Goal: Task Accomplishment & Management: Manage account settings

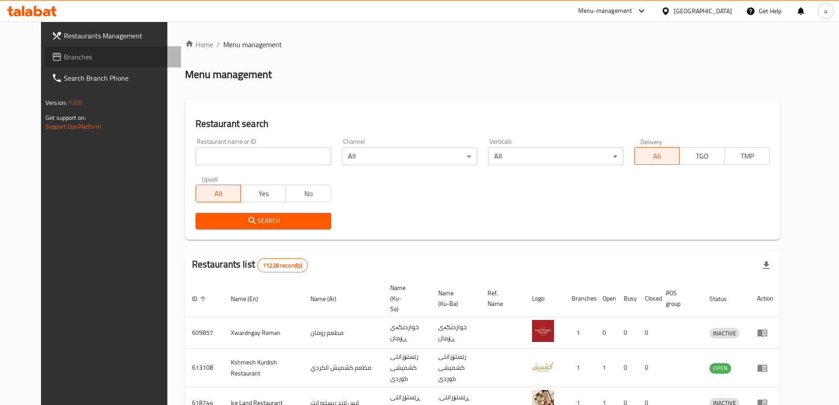
click at [64, 59] on span "Branches" at bounding box center [119, 57] width 110 height 11
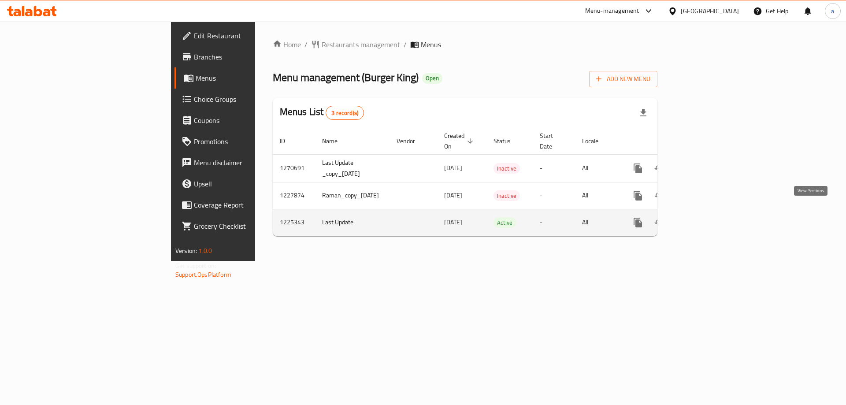
click at [706, 217] on icon "enhanced table" at bounding box center [701, 222] width 11 height 11
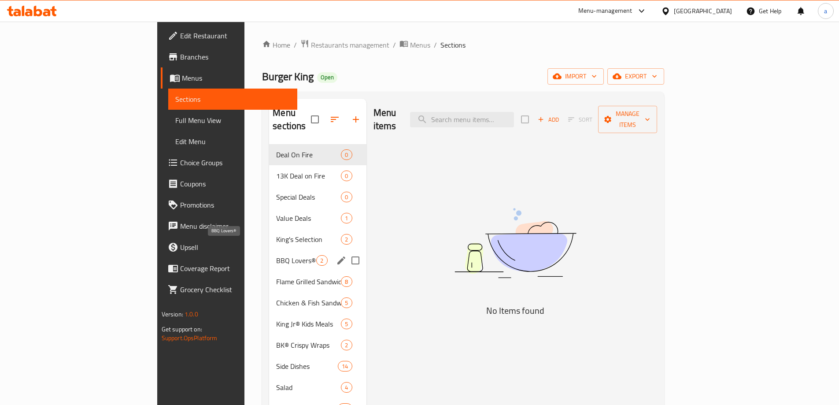
click at [276, 255] on span "BBQ Lovers®" at bounding box center [296, 260] width 40 height 11
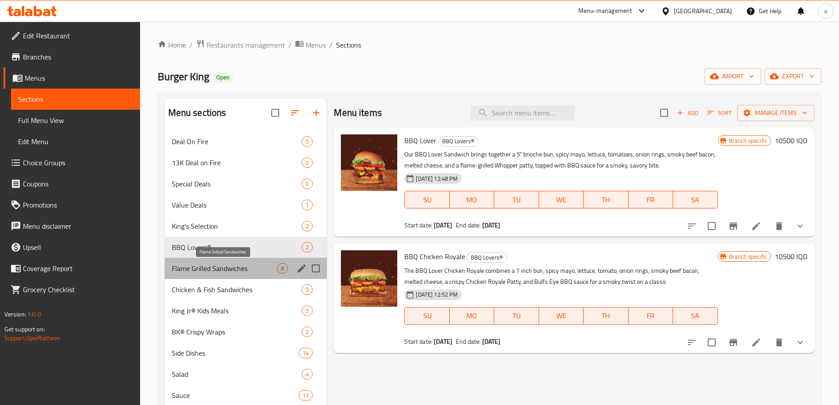
click at [244, 266] on span "Flame Grilled Sandwiches" at bounding box center [225, 268] width 106 height 11
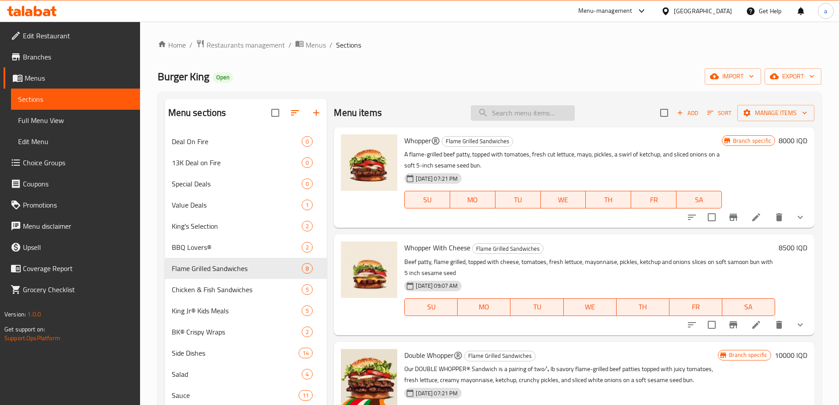
click at [524, 111] on input "search" at bounding box center [523, 112] width 104 height 15
click at [63, 124] on span "Full Menu View" at bounding box center [75, 120] width 115 height 11
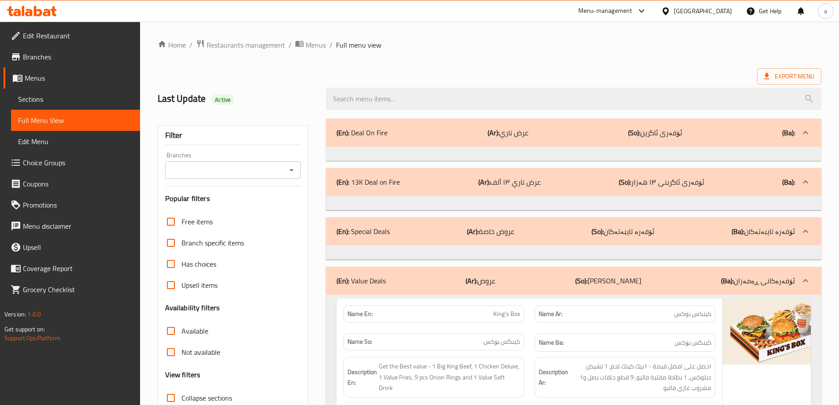
click at [292, 171] on icon "Open" at bounding box center [291, 170] width 11 height 11
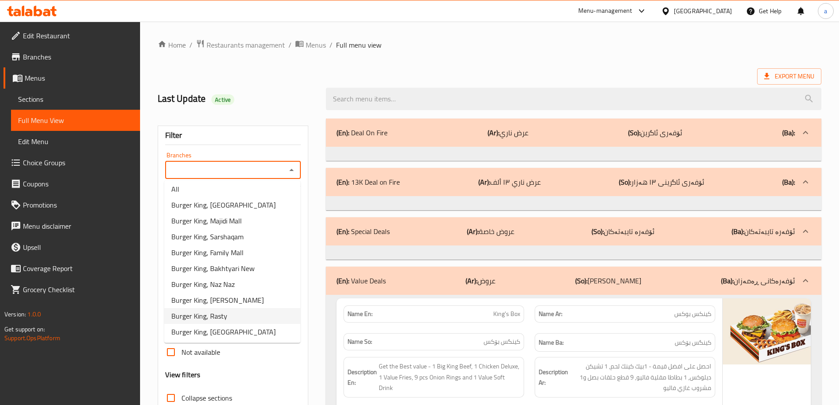
scroll to position [4, 0]
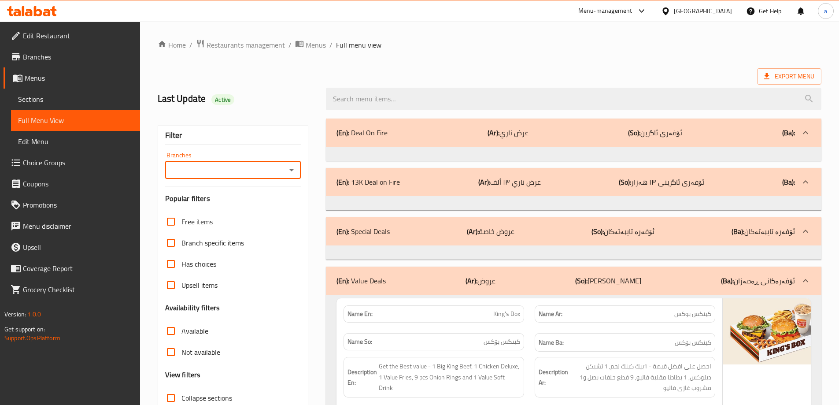
click at [288, 172] on icon "Open" at bounding box center [291, 170] width 11 height 11
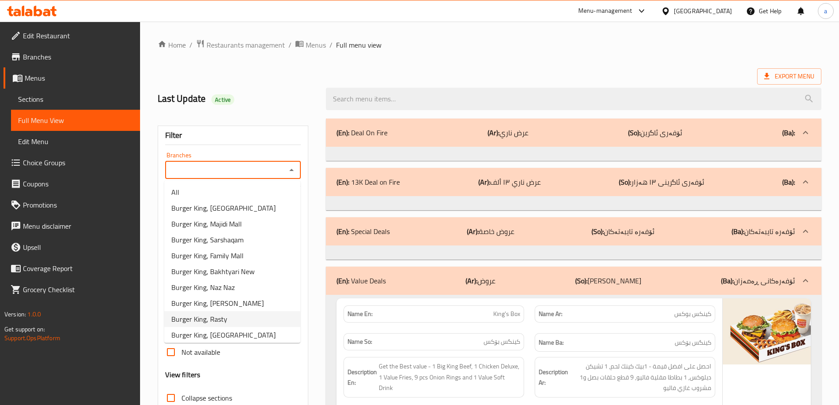
click at [241, 316] on li "Burger King, Rasty" at bounding box center [232, 319] width 136 height 16
type input "Burger King, Rasty"
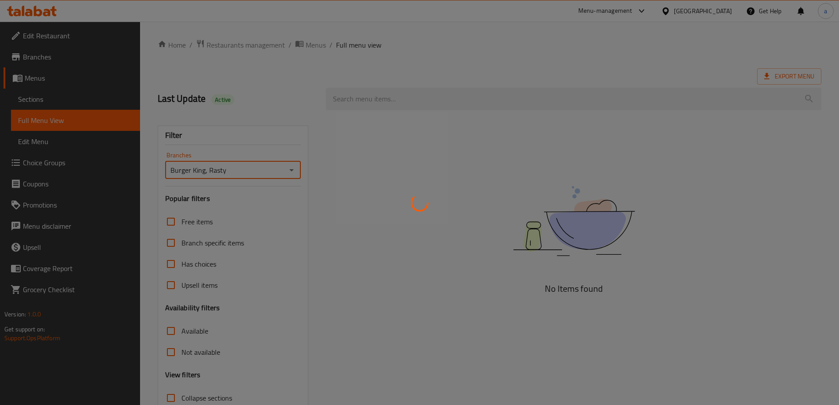
click at [432, 99] on div at bounding box center [419, 202] width 839 height 405
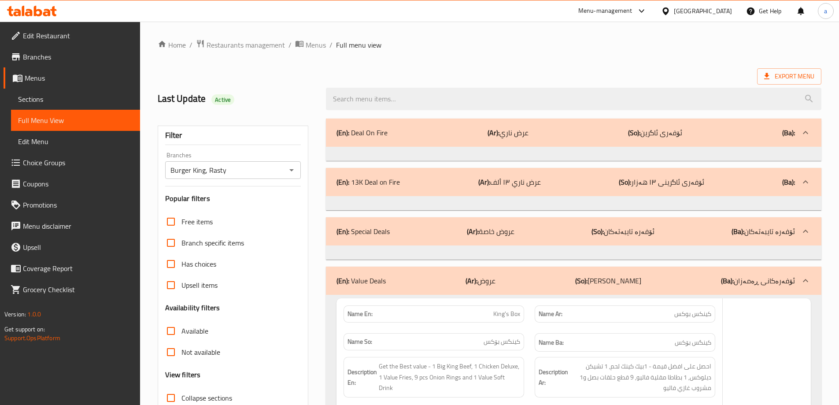
drag, startPoint x: 435, startPoint y: 89, endPoint x: 373, endPoint y: 94, distance: 62.3
click at [435, 93] on div at bounding box center [419, 202] width 839 height 405
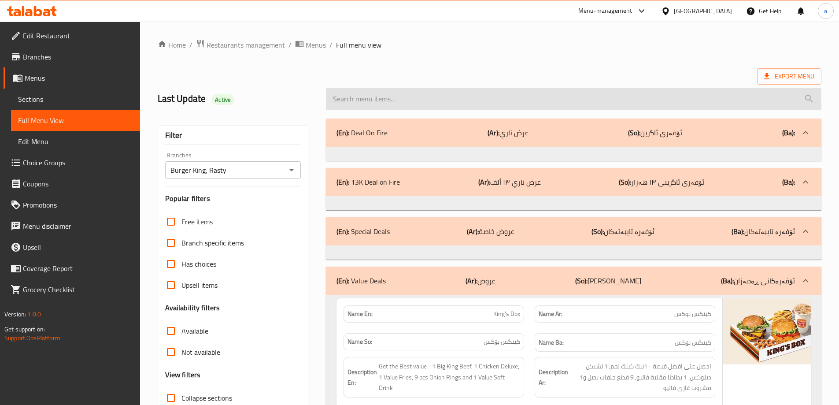
click at [372, 96] on input "search" at bounding box center [573, 99] width 495 height 22
paste input "Whopper"
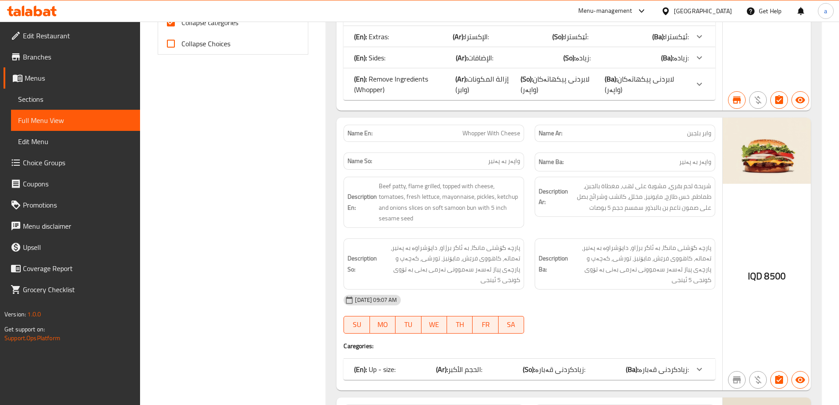
scroll to position [0, 0]
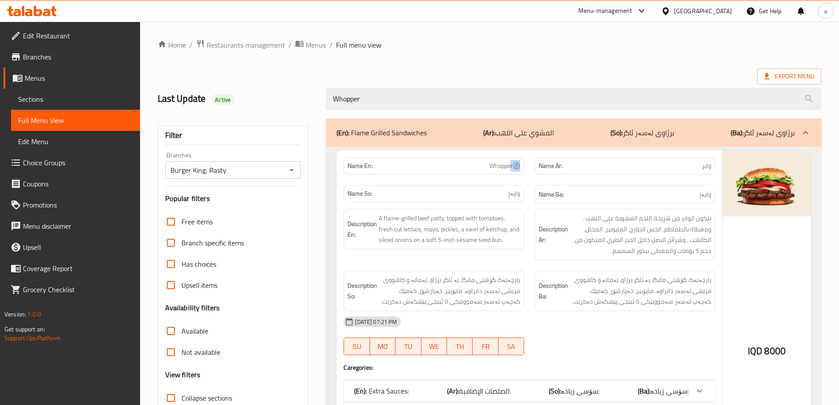
click at [520, 165] on span "Whopper®️" at bounding box center [504, 165] width 31 height 9
click at [472, 170] on div "Name En: Whopper®️" at bounding box center [434, 165] width 181 height 17
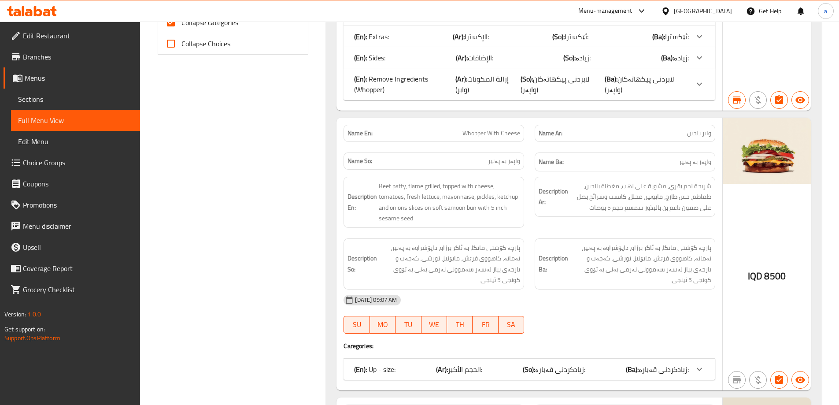
scroll to position [132, 0]
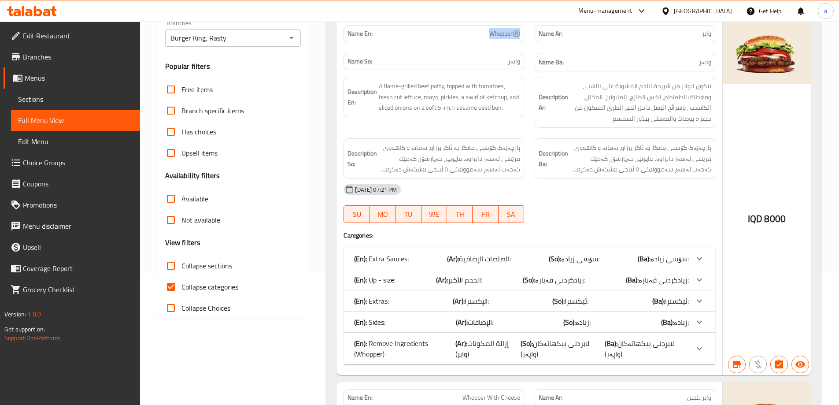
drag, startPoint x: 474, startPoint y: 37, endPoint x: 523, endPoint y: 36, distance: 49.3
click at [523, 36] on div "Name En: Whopper®️" at bounding box center [434, 33] width 181 height 17
copy span "Whopper®️"
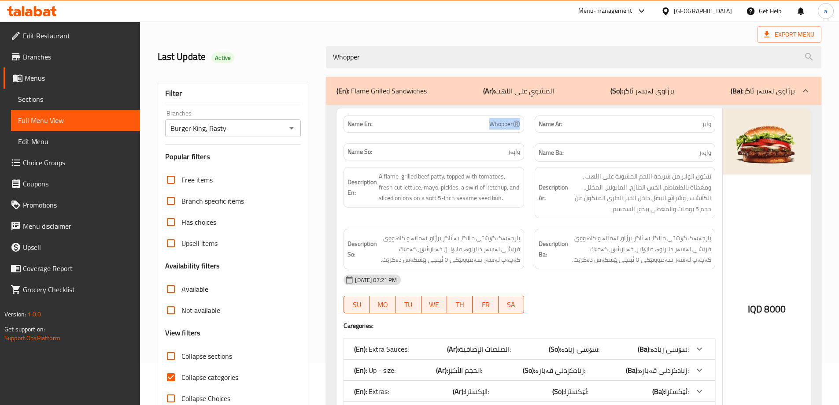
scroll to position [36, 0]
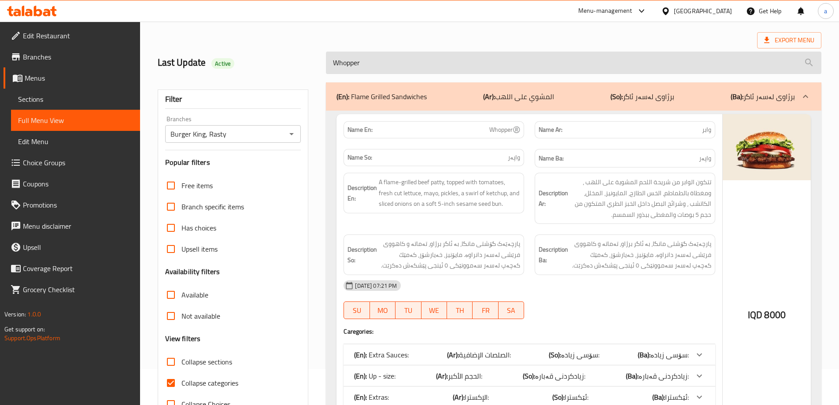
click at [429, 52] on input "Whopper" at bounding box center [573, 63] width 495 height 22
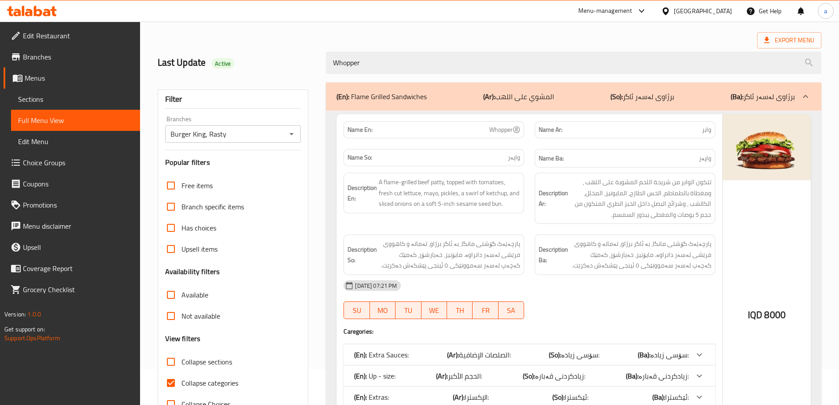
drag, startPoint x: 424, startPoint y: 56, endPoint x: 311, endPoint y: 60, distance: 113.2
click at [311, 60] on div "Last Update Active Whopper" at bounding box center [489, 62] width 674 height 39
paste input "®️"
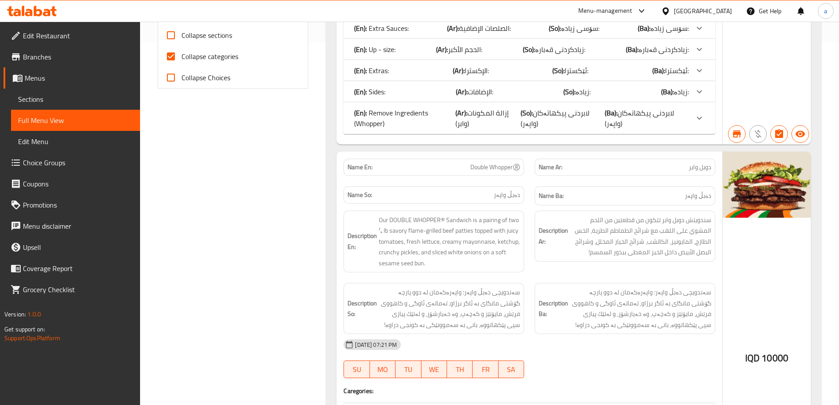
scroll to position [0, 0]
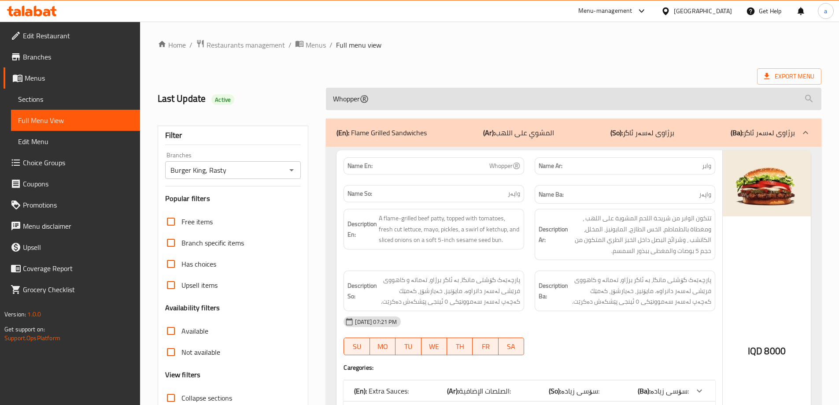
click at [414, 99] on input "Whopper®️" at bounding box center [573, 99] width 495 height 22
click at [392, 102] on input "Whopper®️" at bounding box center [573, 99] width 495 height 22
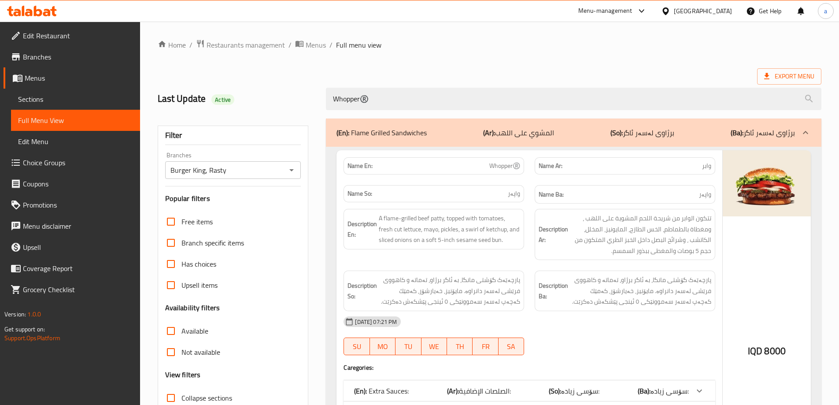
type input "Whopper®️"
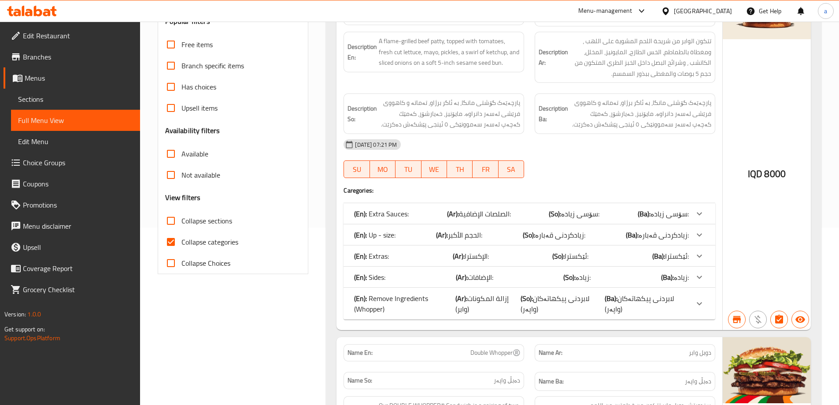
scroll to position [188, 0]
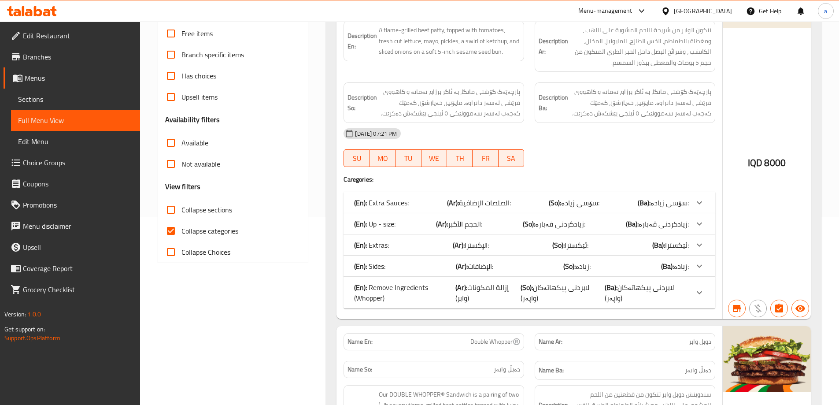
click at [213, 227] on span "Collapse categories" at bounding box center [209, 230] width 57 height 11
click at [181, 227] on input "Collapse categories" at bounding box center [170, 230] width 21 height 21
checkbox input "false"
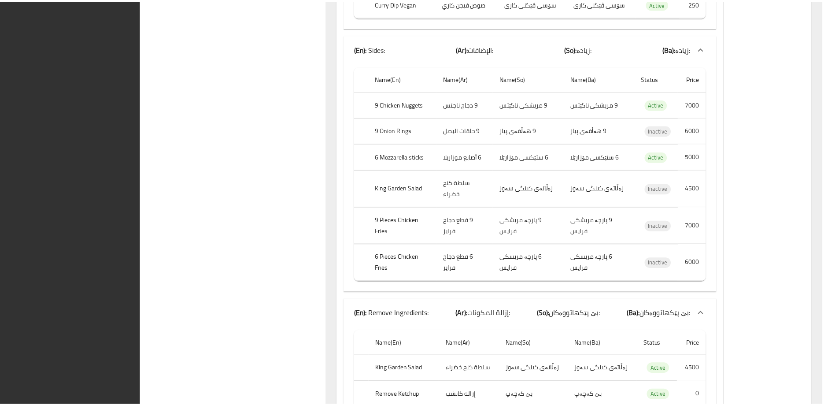
scroll to position [2361, 0]
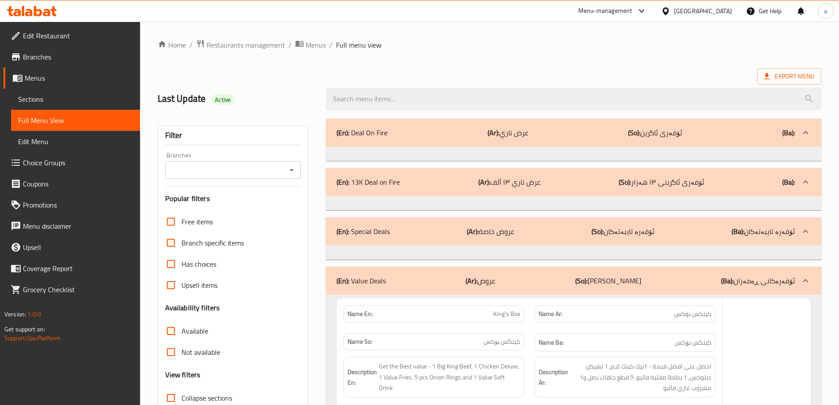
click at [41, 57] on div at bounding box center [419, 202] width 839 height 405
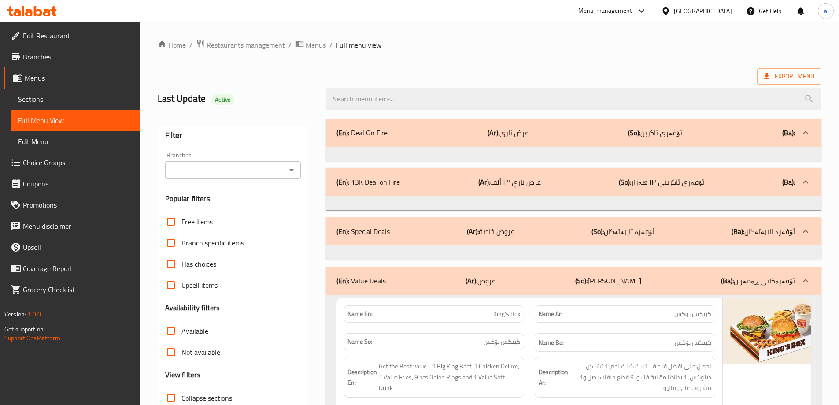
click at [59, 62] on link "Branches" at bounding box center [72, 56] width 137 height 21
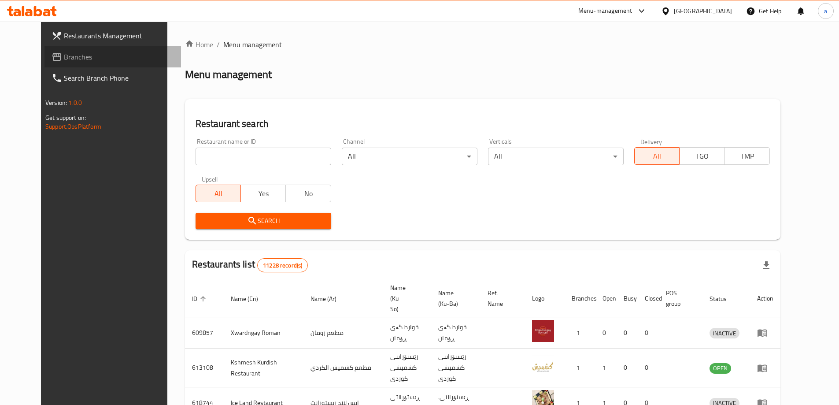
click at [67, 57] on span "Branches" at bounding box center [119, 57] width 110 height 11
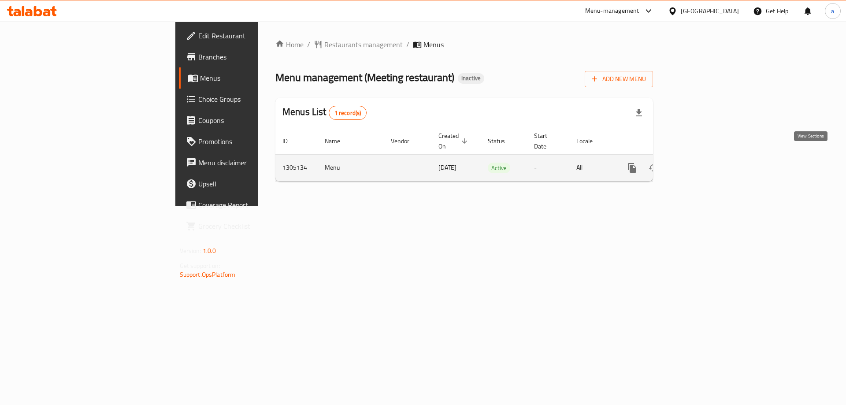
click at [706, 159] on link "enhanced table" at bounding box center [695, 167] width 21 height 21
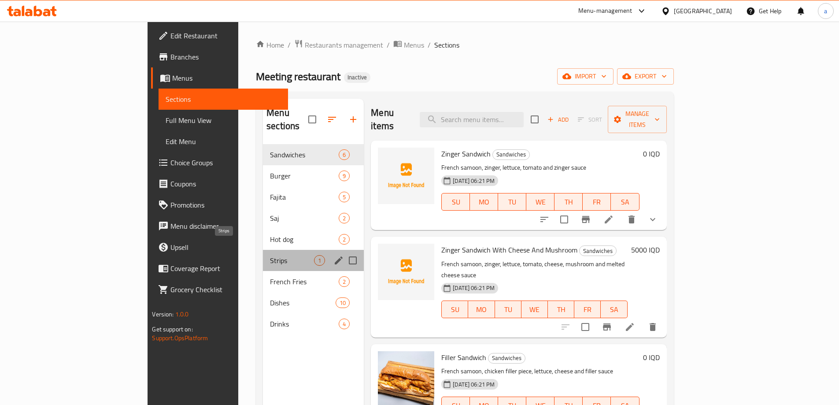
click at [270, 255] on span "Strips" at bounding box center [292, 260] width 44 height 11
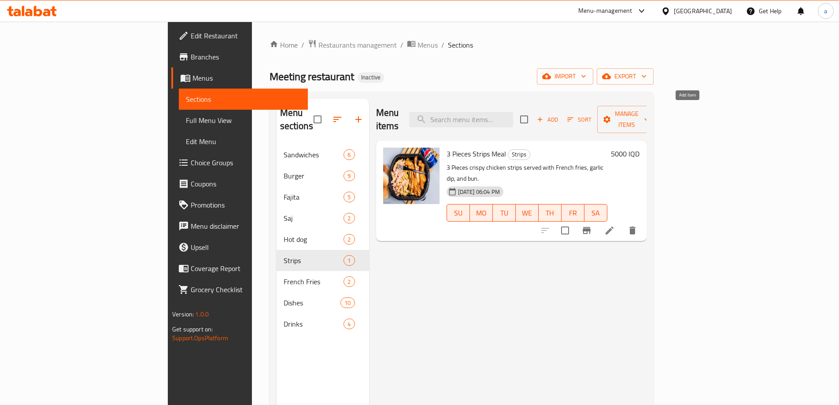
click at [559, 115] on span "Add" at bounding box center [548, 120] width 24 height 10
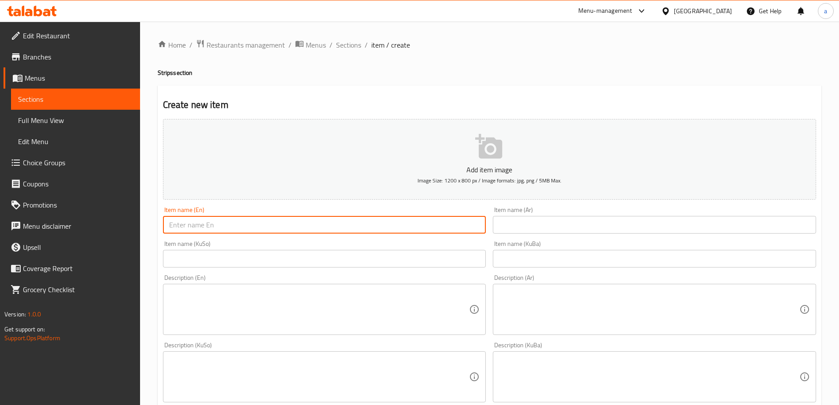
click at [236, 227] on input "text" at bounding box center [324, 225] width 323 height 18
paste input "3 Pieces Strips Meal"
click at [168, 220] on input "3 Pieces Strips Meal" at bounding box center [324, 225] width 323 height 18
type input "5 Pieces Strips Meal"
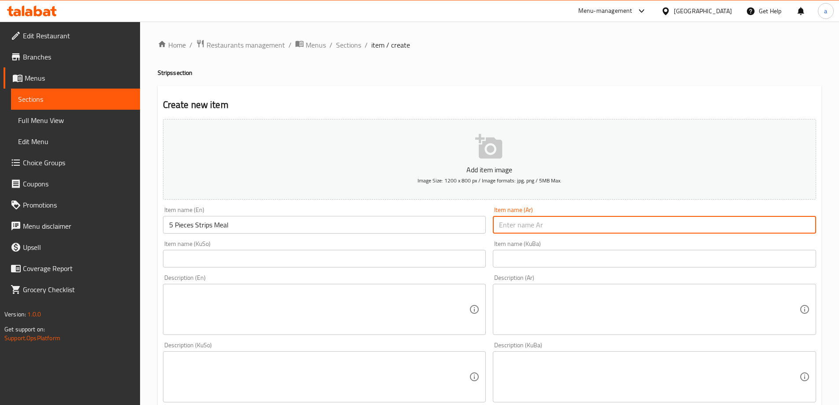
click at [565, 223] on input "text" at bounding box center [654, 225] width 323 height 18
paste input "وجبة ستربس 3 قطع"
click at [515, 223] on input "وجبة ستربس 3 قطع" at bounding box center [654, 225] width 323 height 18
type input "وجبة ستربس 5 قطع"
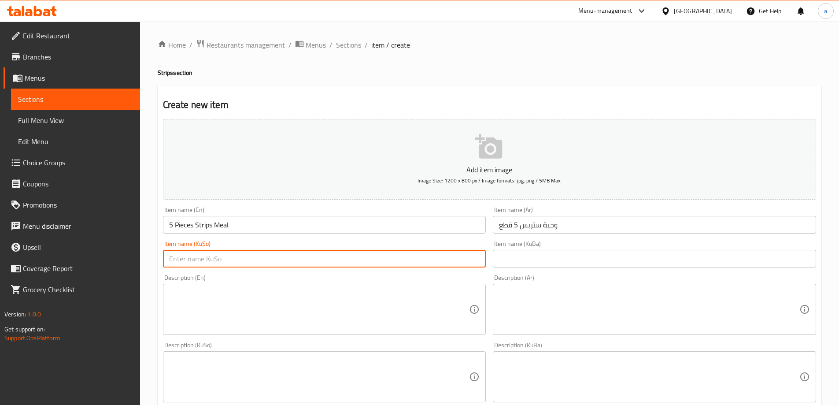
click at [290, 259] on input "text" at bounding box center [324, 259] width 323 height 18
paste input "[PERSON_NAME] 3 پارچە"
click at [186, 257] on input "[PERSON_NAME] 3 پارچە" at bounding box center [324, 259] width 323 height 18
drag, startPoint x: 410, startPoint y: 258, endPoint x: 129, endPoint y: 258, distance: 281.0
click at [129, 258] on div "Edit Restaurant Branches Menus Sections Full Menu View Edit Menu Choice Groups …" at bounding box center [419, 373] width 839 height 702
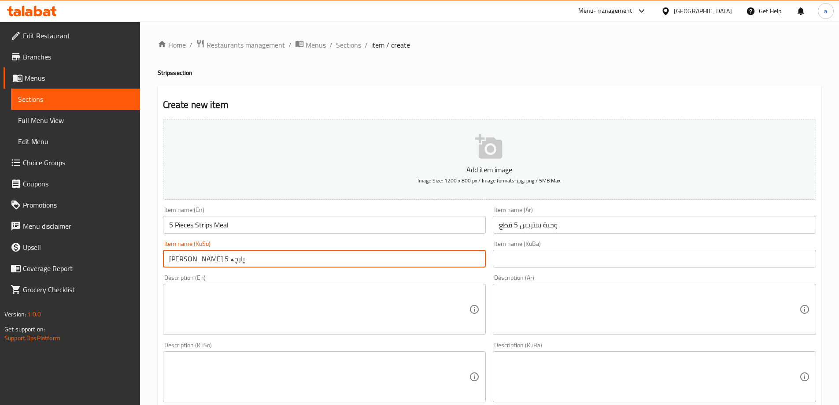
type input "ژەمی ستریپس 5 پارچە"
click at [521, 254] on input "text" at bounding box center [654, 259] width 323 height 18
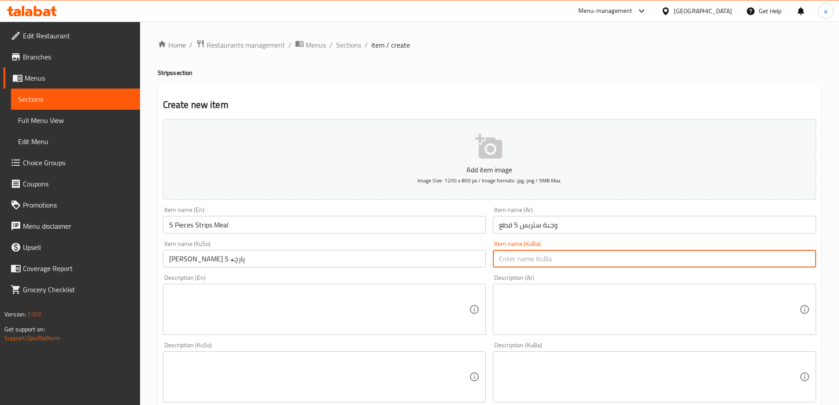
paste input "ژەمی ستریپس 5 پارچە"
type input "ژەمی ستریپس 5 پارچە"
click at [534, 308] on textarea at bounding box center [649, 309] width 300 height 42
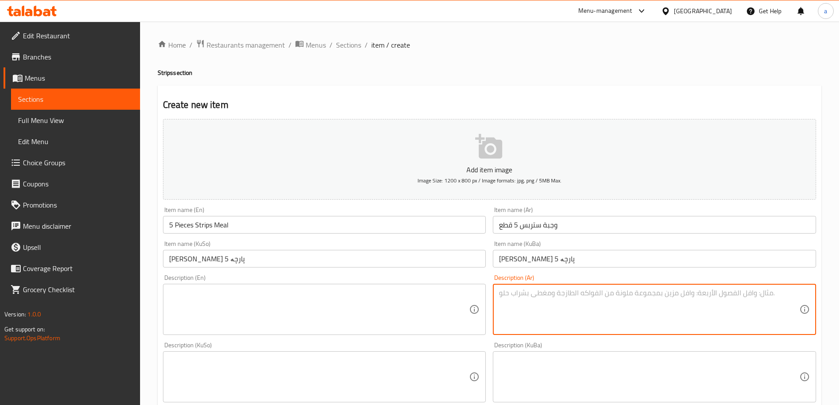
paste textarea "5 قطع ستربس دجاج مقرمشة تقدم مع بطاطا مقلية، ثومية وصمون"
type textarea "5 قطع ستربس دجاج مقرمشة تقدم مع بطاطا مقلية، ثومية وصمون"
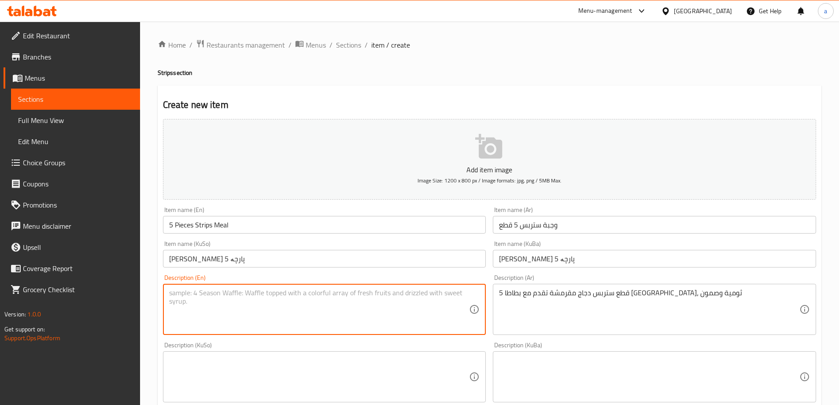
click at [369, 305] on textarea at bounding box center [319, 309] width 300 height 42
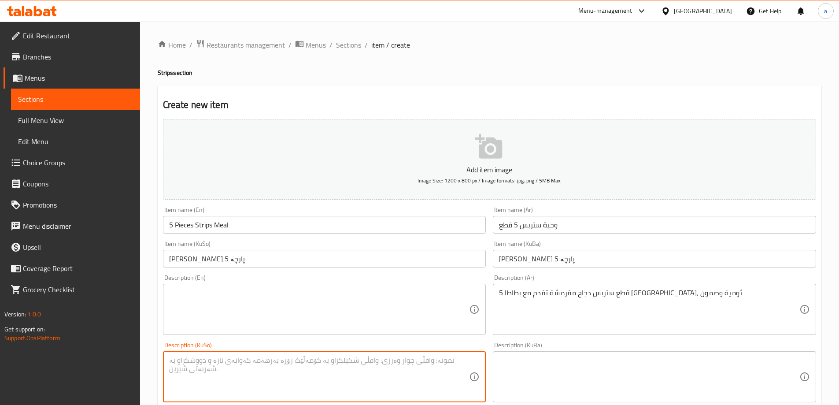
click at [324, 362] on textarea at bounding box center [319, 377] width 300 height 42
paste textarea "5 پارچە ستریپسی مریشکی کریسپی پێشکەش دەکرێ لەگەڵ فینگەر، سیراو و سەموون"
type textarea "5 پارچە ستریپسی مریشکی کریسپی پێشکەش دەکرێ لەگەڵ فینگەر، سیراو و سەموون"
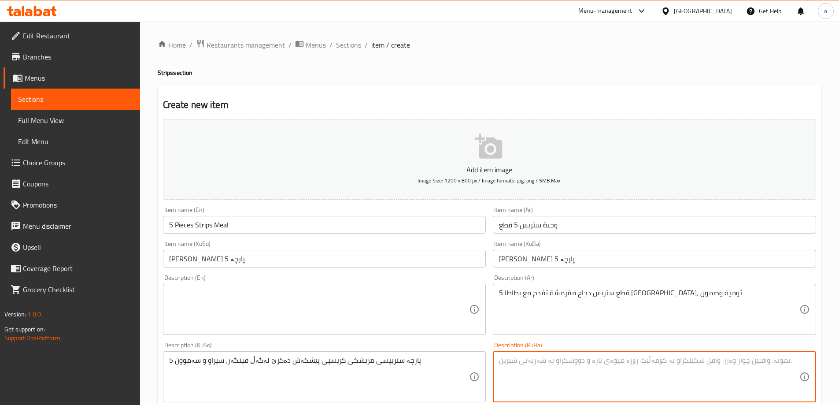
click at [530, 359] on textarea at bounding box center [649, 377] width 300 height 42
paste textarea "5 پارچە ستریپسی مریشکی کریسپی پێشکەش دەکرێ لەگەڵ فینگەر، سیراو و سەموون"
type textarea "5 پارچە ستریپسی مریشکی کریسپی پێشکەش دەکرێ لەگەڵ فینگەر، سیراو و سەموون"
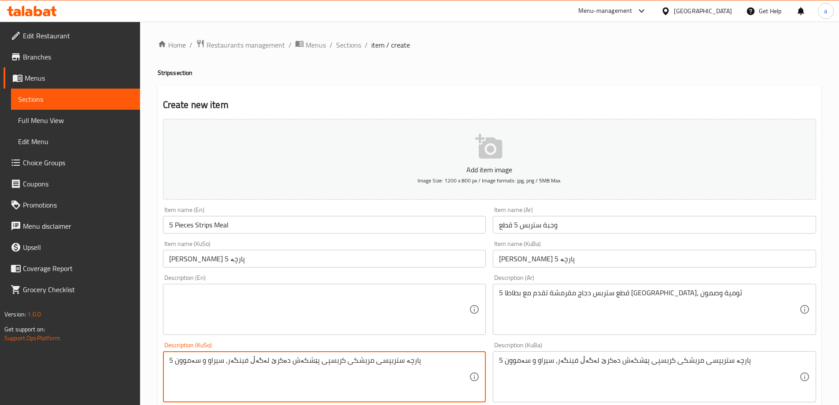
type textarea "5 پارچە ستریپسی مریشکی کریسپی پێشکەش دەکرێ لەگەڵ فینگەر، سیراو و سەموون"
click at [418, 303] on textarea at bounding box center [319, 309] width 300 height 42
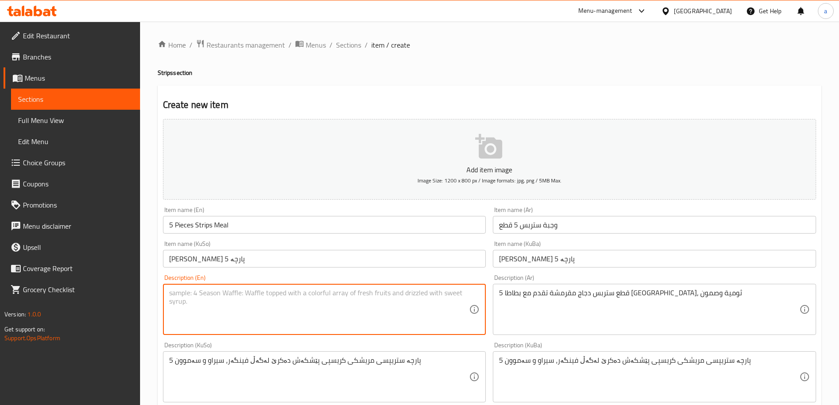
paste textarea "5 Pieces crispy chicken strips served with French fries, garlic dip, and samoon"
click at [387, 291] on textarea "5 Pieces crispy chicken strips served with French fries, garlic dip, and samoon" at bounding box center [319, 309] width 300 height 42
click at [392, 287] on div "5 Pieces crispy chicken strips served with French fries, garlic dip, and samoon…" at bounding box center [324, 309] width 323 height 51
click at [391, 295] on textarea "5 Pieces crispy chicken strips served with French fries, garlic dip, and samoon" at bounding box center [319, 309] width 300 height 42
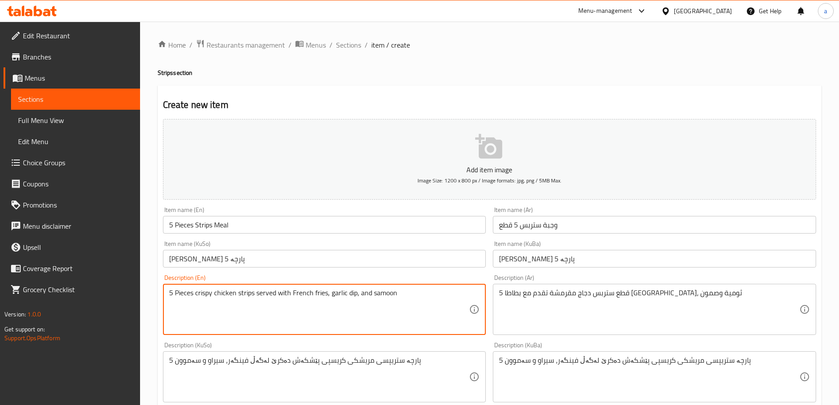
click at [391, 295] on textarea "5 Pieces crispy chicken strips served with French fries, garlic dip, and samoon" at bounding box center [319, 309] width 300 height 42
click at [404, 299] on textarea "5 Pieces crispy chicken strips served with French fries, garlic dip, and samoon" at bounding box center [319, 309] width 300 height 42
click at [389, 288] on div "5 Pieces crispy chicken strips served with French fries, garlic dip, and samoon…" at bounding box center [324, 309] width 323 height 51
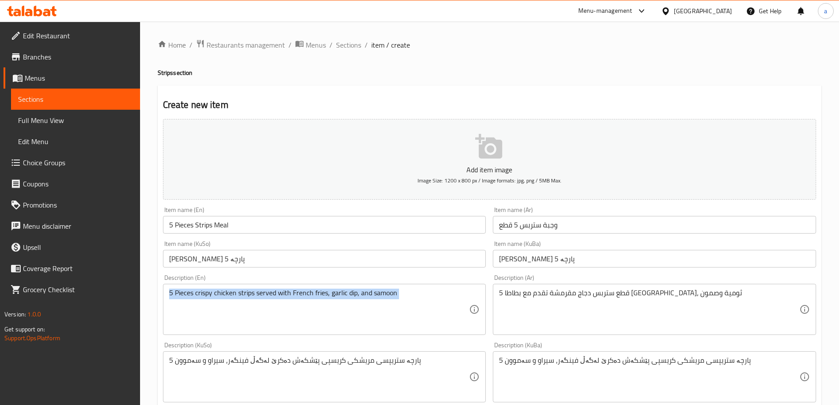
click at [389, 288] on div "5 Pieces crispy chicken strips served with French fries, garlic dip, and samoon…" at bounding box center [324, 309] width 323 height 51
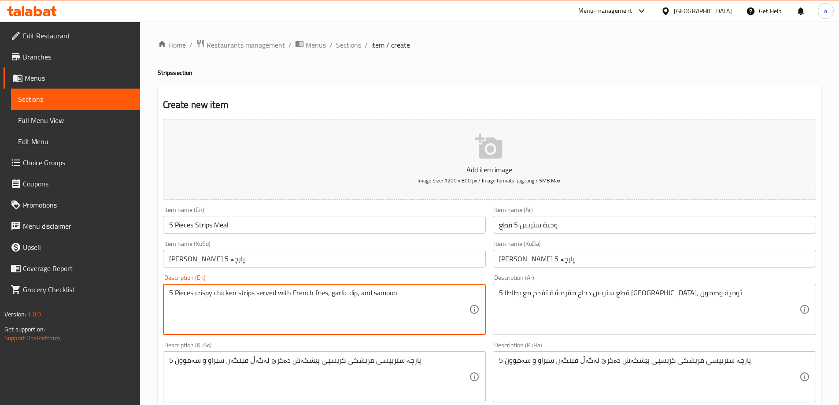
click at [395, 291] on textarea "5 Pieces crispy chicken strips served with French fries, garlic dip, and samoon" at bounding box center [319, 309] width 300 height 42
click at [392, 291] on textarea "5 Pieces crispy chicken strips served with French fries, garlic dip, and samoon" at bounding box center [319, 309] width 300 height 42
paste textarea "bu"
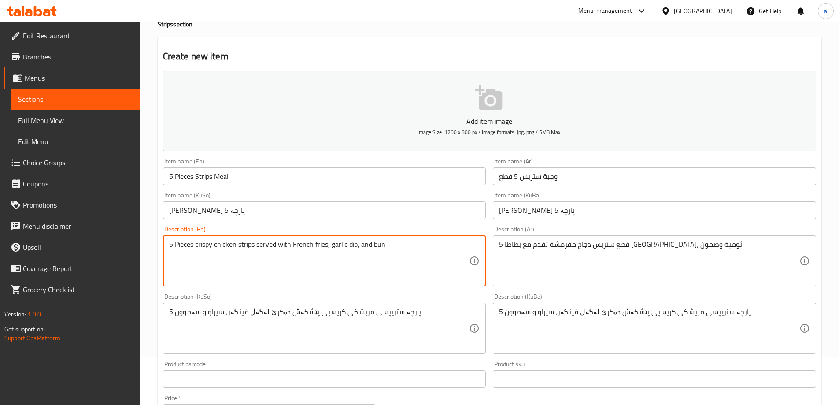
scroll to position [74, 0]
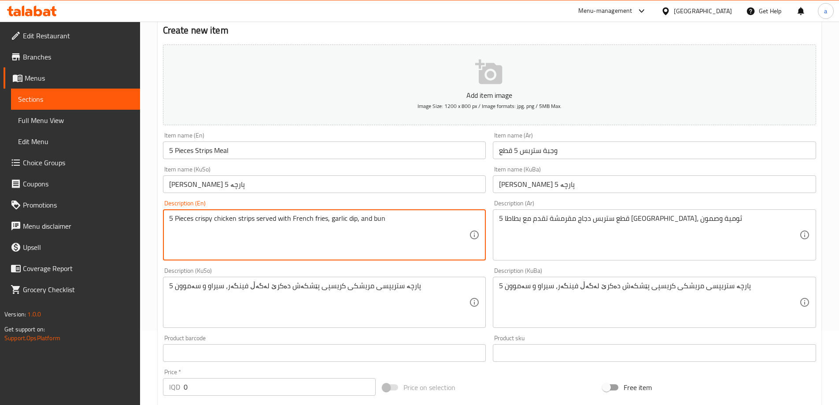
click at [356, 220] on textarea "5 Pieces crispy chicken strips served with French fries, garlic dip, and bun" at bounding box center [319, 235] width 300 height 42
type textarea "5 Pieces crispy chicken strips served with French fries, garlic dip and bun"
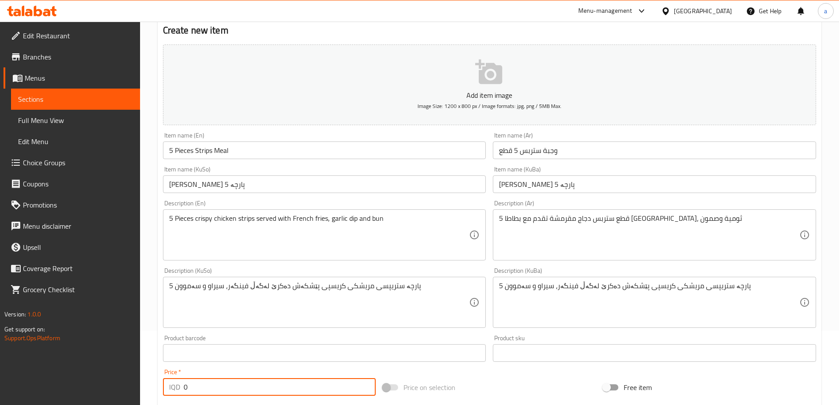
drag, startPoint x: 229, startPoint y: 392, endPoint x: 174, endPoint y: 382, distance: 56.3
click at [174, 382] on div "IQD 0 Price *" at bounding box center [269, 387] width 213 height 18
paste input "700"
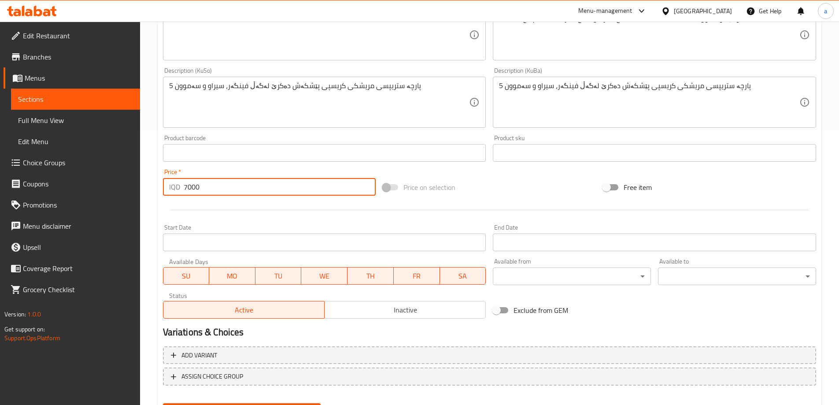
scroll to position [319, 0]
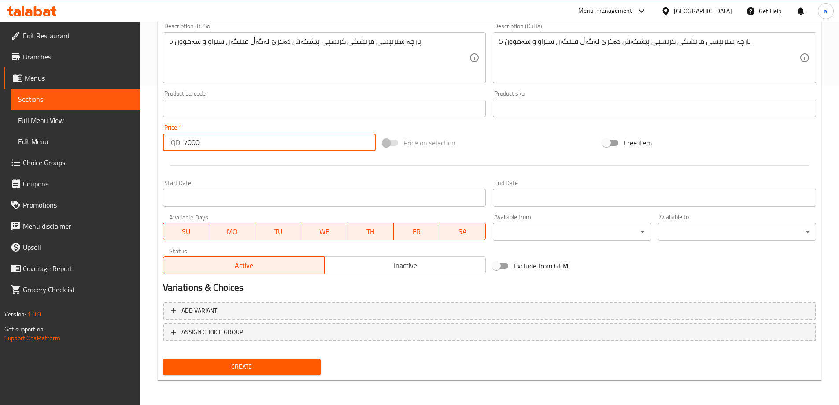
type input "7000"
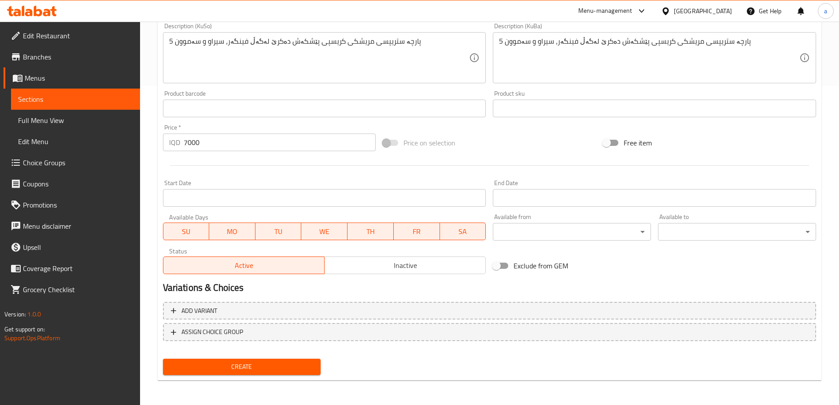
click at [348, 168] on div at bounding box center [489, 166] width 660 height 22
click at [289, 366] on span "Create" at bounding box center [242, 366] width 144 height 11
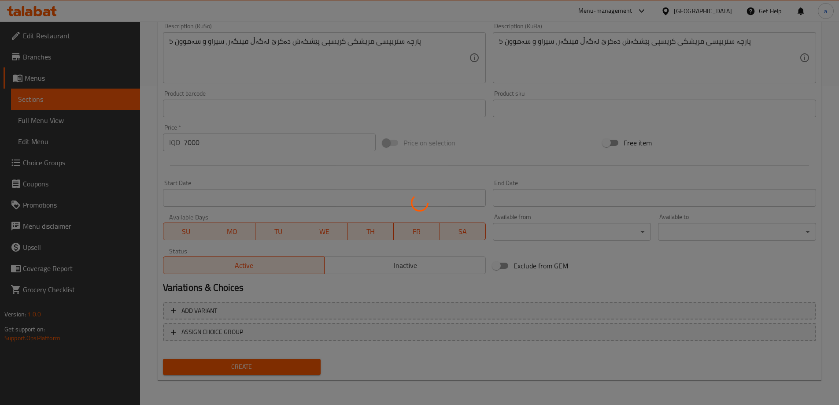
type input "0"
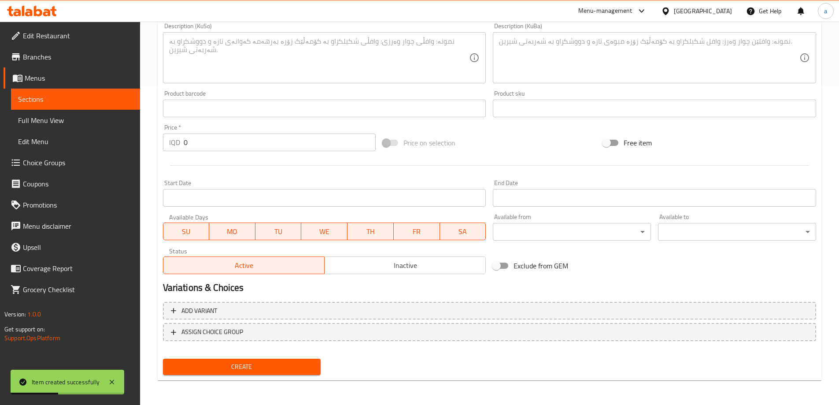
click at [96, 99] on span "Sections" at bounding box center [75, 99] width 115 height 11
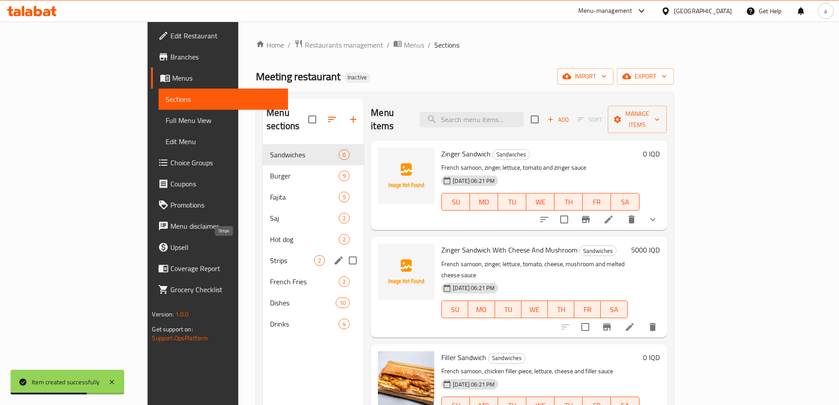
click at [270, 255] on span "Strips" at bounding box center [292, 260] width 44 height 11
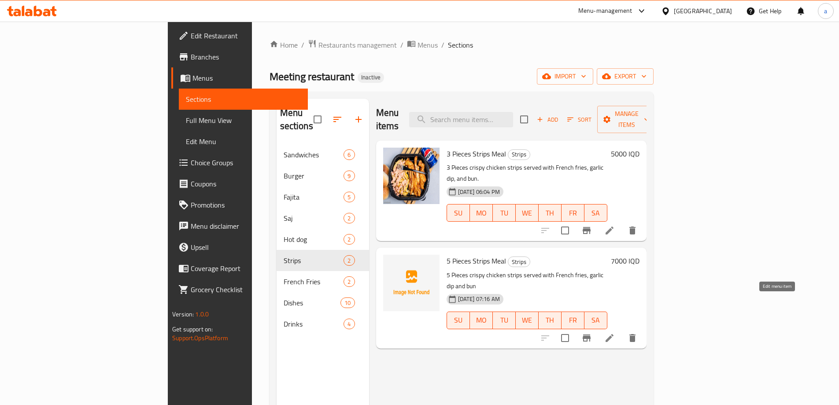
click at [615, 333] on icon at bounding box center [609, 338] width 11 height 11
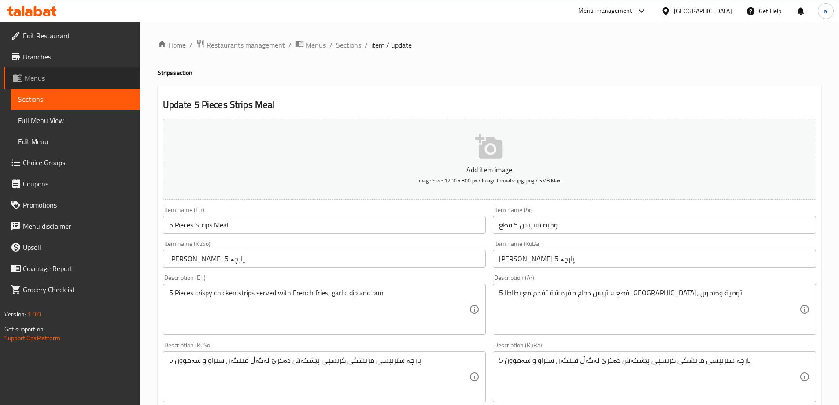
click at [72, 80] on span "Menus" at bounding box center [79, 78] width 108 height 11
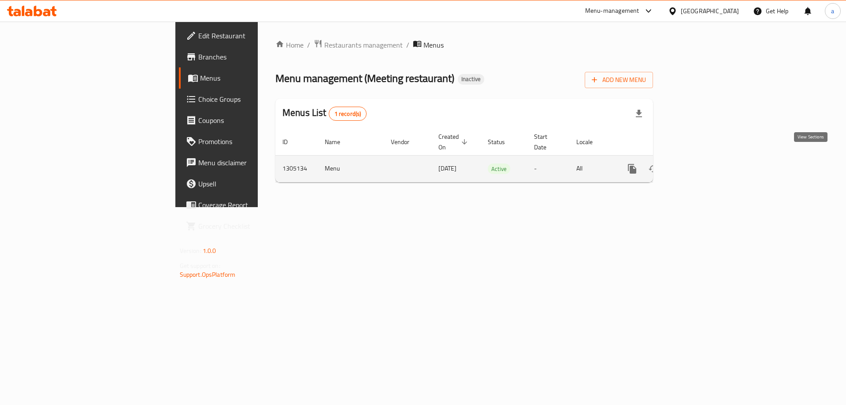
click at [701, 163] on icon "enhanced table" at bounding box center [695, 168] width 11 height 11
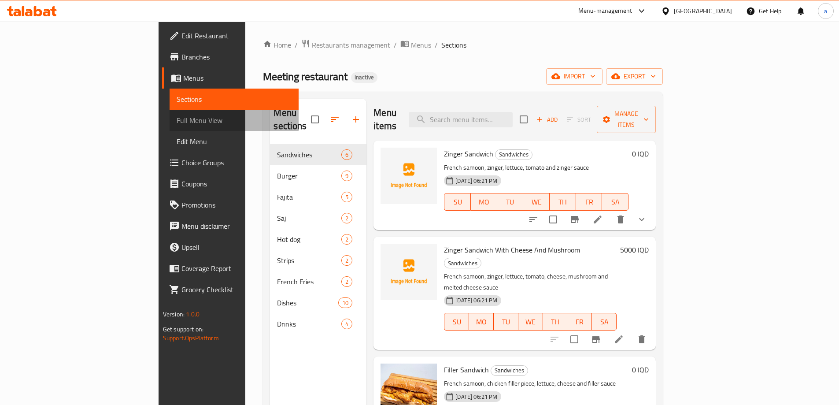
click at [177, 124] on span "Full Menu View" at bounding box center [234, 120] width 115 height 11
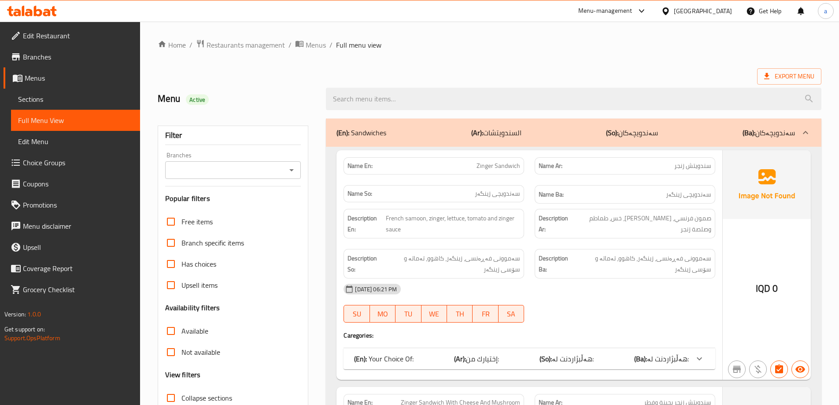
click at [283, 163] on div "Branches" at bounding box center [233, 170] width 136 height 18
click at [287, 169] on icon "Open" at bounding box center [291, 170] width 11 height 11
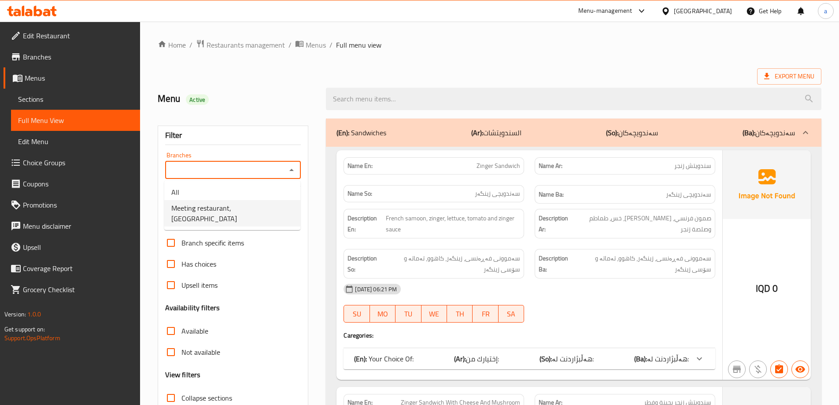
click at [268, 200] on li "Meeting restaurant, Haifa ST" at bounding box center [232, 213] width 136 height 26
type input "Meeting restaurant, Haifa ST"
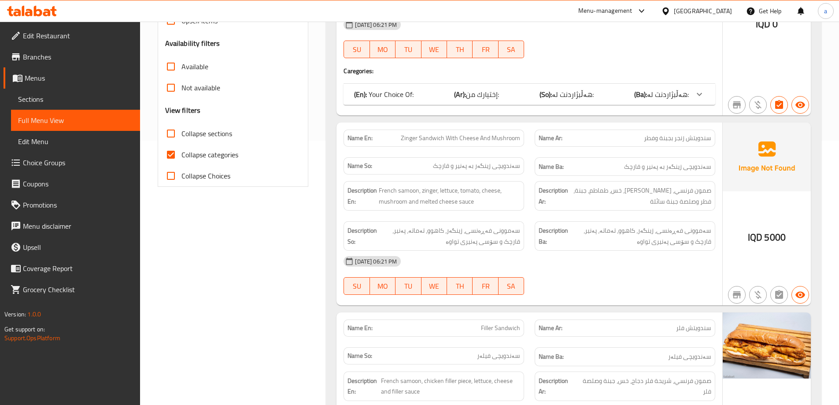
click at [219, 155] on span "Collapse categories" at bounding box center [209, 154] width 57 height 11
click at [181, 155] on input "Collapse categories" at bounding box center [170, 154] width 21 height 21
checkbox input "false"
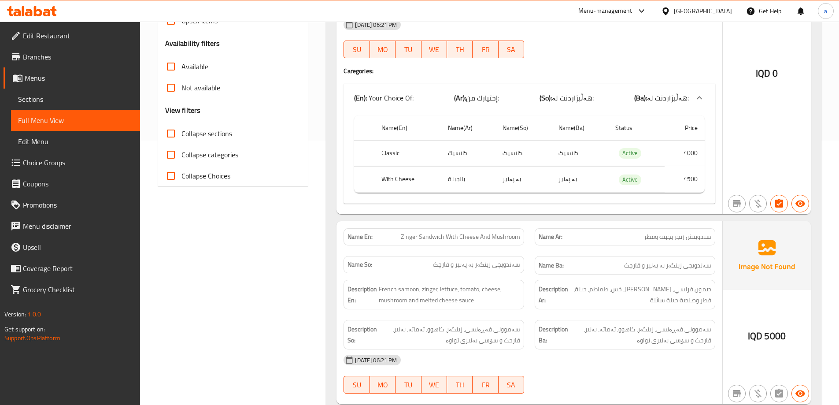
click at [203, 133] on span "Collapse sections" at bounding box center [206, 133] width 51 height 11
click at [181, 133] on input "Collapse sections" at bounding box center [170, 133] width 21 height 21
checkbox input "true"
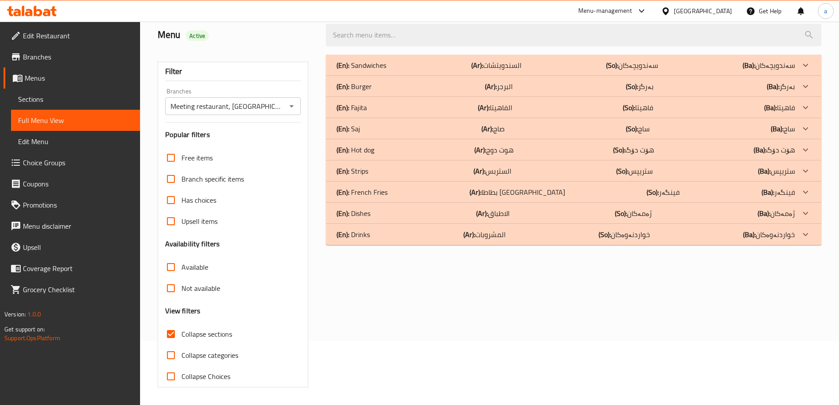
scroll to position [64, 0]
click at [528, 70] on div "(En): Strips (Ar): الستربس (So): ستریپس (Ba): ستریپس" at bounding box center [565, 65] width 458 height 11
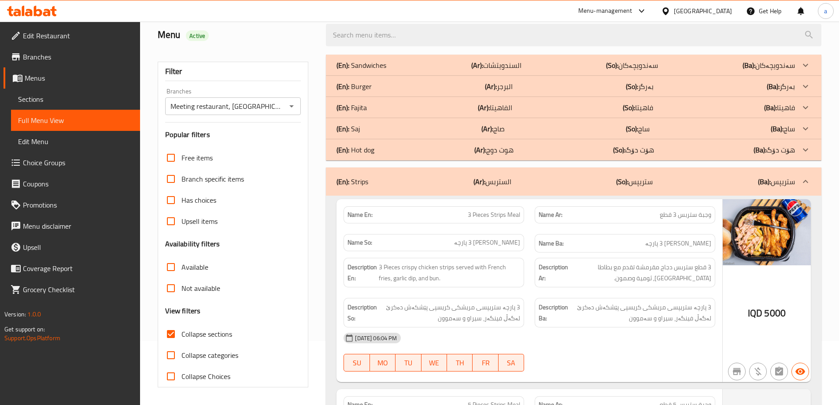
scroll to position [328, 0]
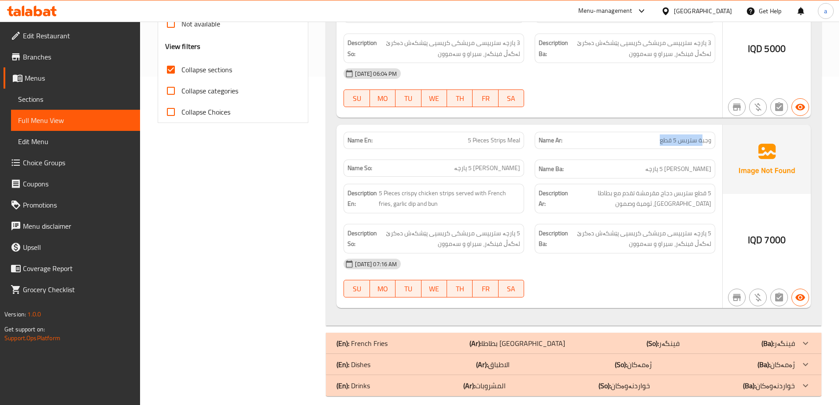
drag, startPoint x: 632, startPoint y: 143, endPoint x: 703, endPoint y: 142, distance: 71.8
click at [703, 142] on p "Name Ar: وجبة ستربس 5 قطع" at bounding box center [625, 140] width 173 height 9
drag, startPoint x: 462, startPoint y: 142, endPoint x: 536, endPoint y: 133, distance: 74.9
click at [536, 133] on div "Name En: 5 Pieces Strips Meal Name Ar: وجبة ستربس 5 قطع Name So: ژەمی ستریپس 5 …" at bounding box center [529, 154] width 382 height 57
copy span "5 Pieces Strips Meal"
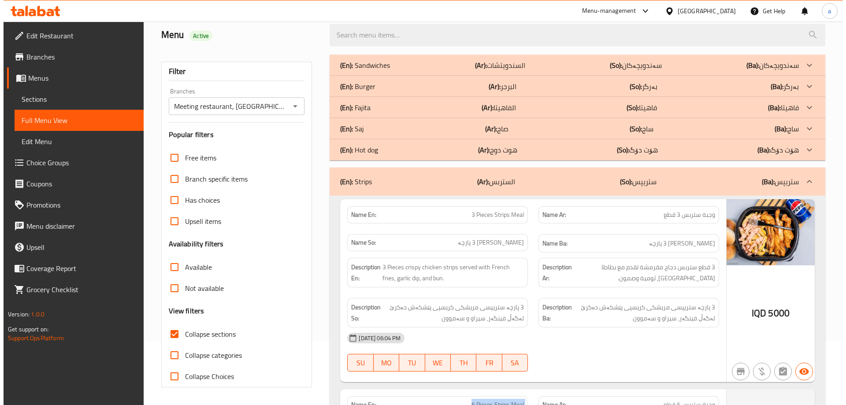
scroll to position [0, 0]
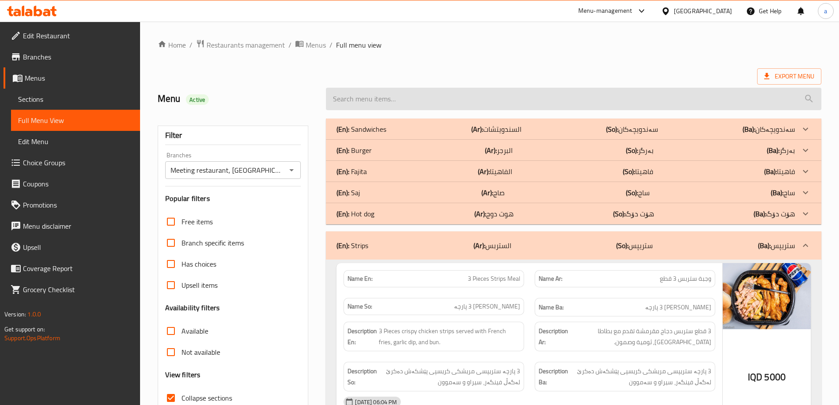
click at [496, 101] on input "search" at bounding box center [573, 99] width 495 height 22
paste input "5 Pieces Strips Meal"
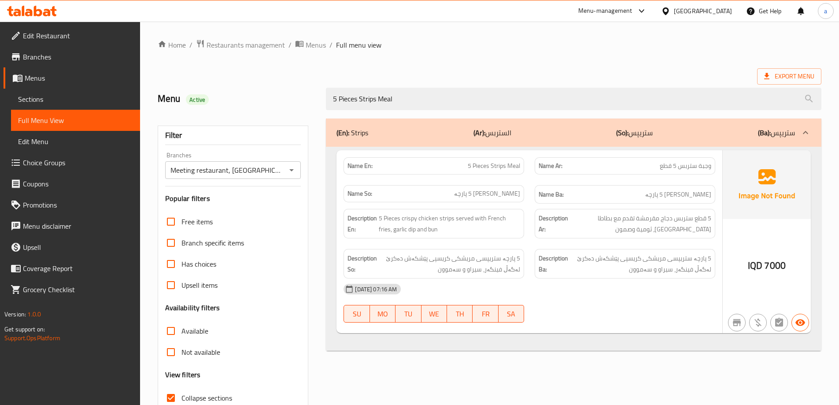
type input "5 Pieces Strips Meal"
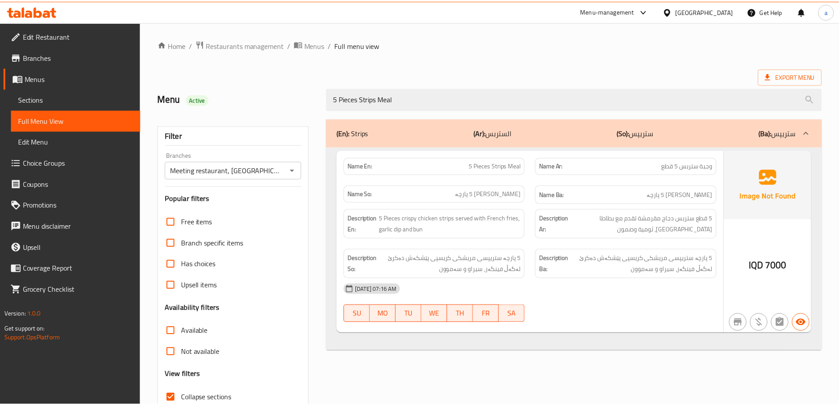
scroll to position [64, 0]
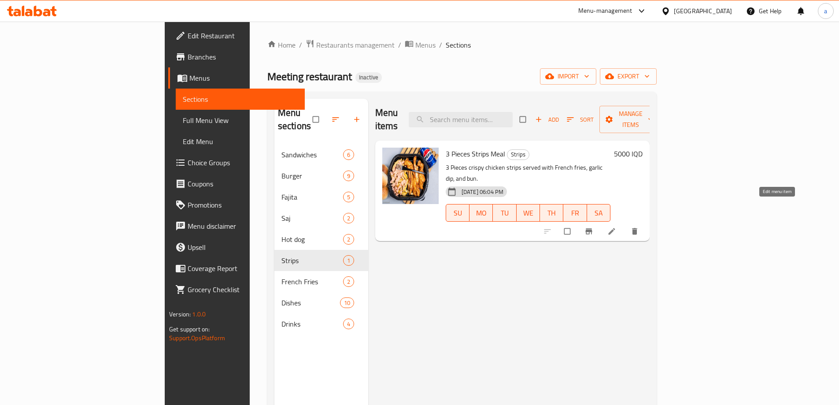
click at [616, 227] on icon at bounding box center [611, 231] width 9 height 9
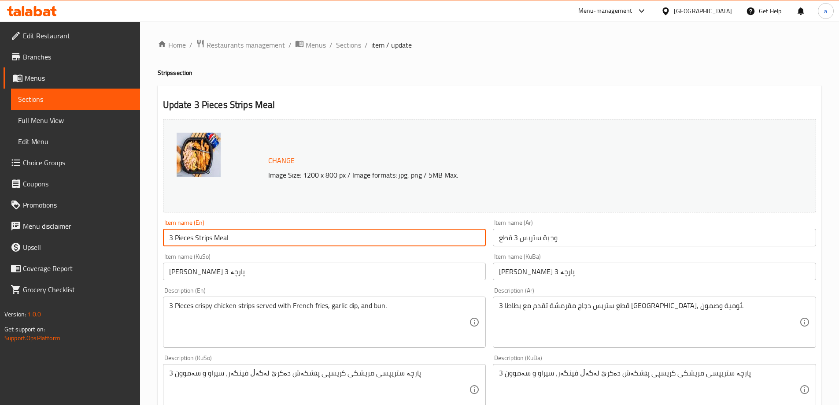
drag, startPoint x: 248, startPoint y: 232, endPoint x: 128, endPoint y: 231, distance: 120.2
click at [128, 231] on div "Edit Restaurant Branches Menus Sections Full Menu View Edit Menu Choice Groups …" at bounding box center [419, 379] width 839 height 715
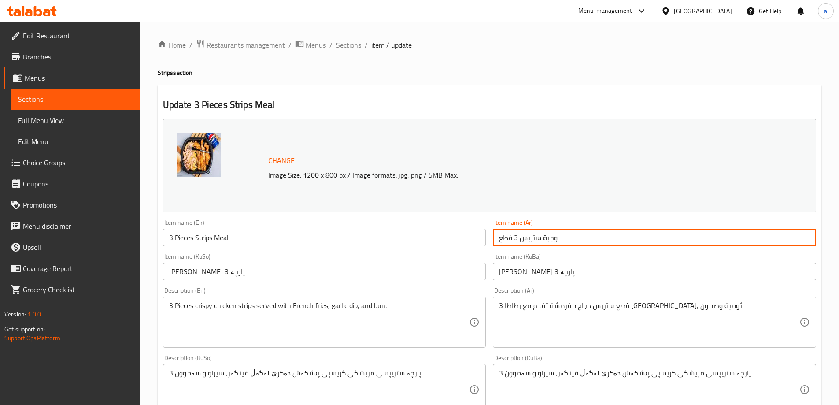
drag, startPoint x: 575, startPoint y: 240, endPoint x: 467, endPoint y: 246, distance: 108.1
click at [467, 246] on div "Change Image Size: 1200 x 800 px / Image formats: jpg, png / 5MB Max. Item name…" at bounding box center [489, 362] width 660 height 494
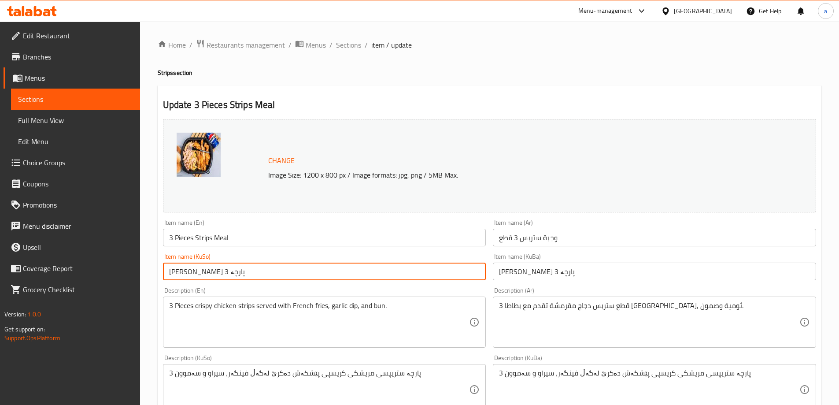
drag, startPoint x: 267, startPoint y: 273, endPoint x: 152, endPoint y: 269, distance: 115.0
click at [152, 269] on div "Home / Restaurants management / Menus / Sections / item / update Strips section…" at bounding box center [489, 379] width 699 height 715
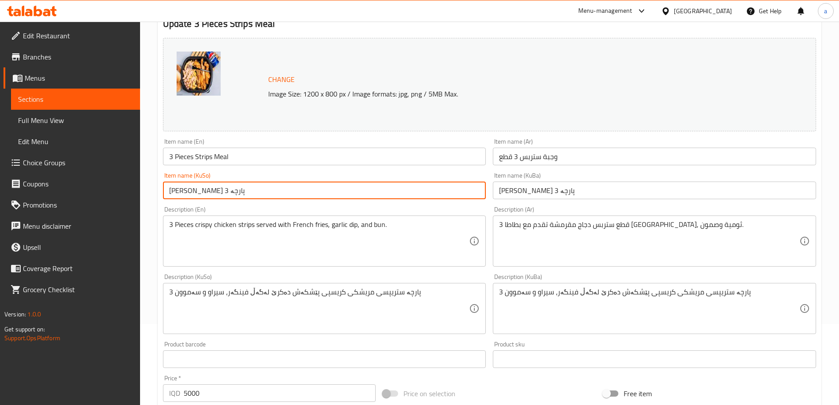
scroll to position [81, 0]
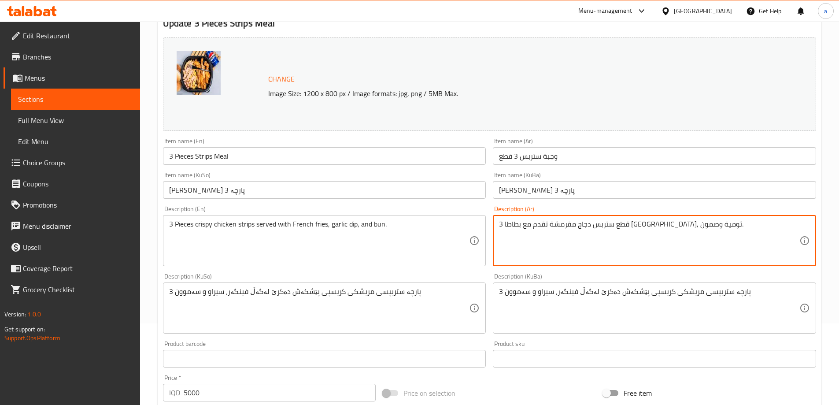
drag, startPoint x: 724, startPoint y: 237, endPoint x: 493, endPoint y: 232, distance: 231.3
click at [606, 222] on textarea "3 قطع ستربس دجاج مقرمشة تقدم مع بطاطا [GEOGRAPHIC_DATA], ثومية وصمون." at bounding box center [649, 241] width 300 height 42
click at [588, 223] on textarea "3 قطع ستربس دجاج مقرمشة تقدم مع بطاطا [GEOGRAPHIC_DATA], ثومية وصمون." at bounding box center [649, 241] width 300 height 42
paste textarea "5 قطع ستربس دجاج مقرمشة تقدم مع بطاطا [GEOGRAPHIC_DATA]، ثومية وصمون"
click at [587, 230] on textarea "3 قطع ستربس دجاج مقرمشة تقدم مع بطاطا [GEOGRAPHIC_DATA], ثومية وصمون. 5 قطع ستر…" at bounding box center [649, 241] width 300 height 42
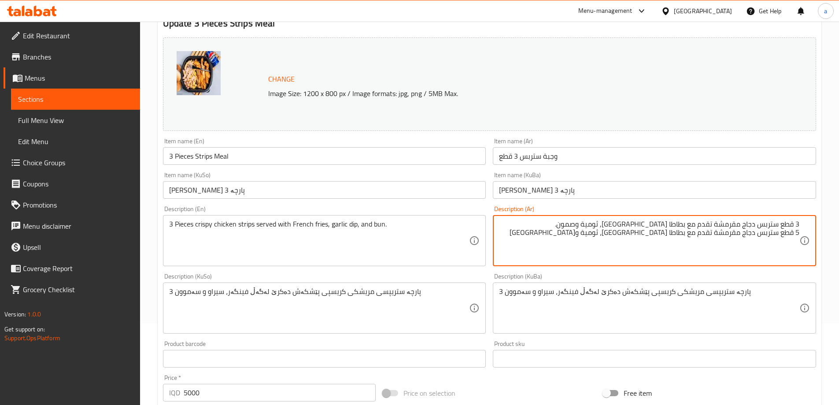
paste textarea "خمس قطع ستربس دجاج مقرمشة تقدم مع بطاطا [GEOGRAPHIC_DATA], ثومية وصمون"
click at [791, 238] on textarea "3 قطع ستربس دجاج مقرمشة تقدم مع بطاطا [GEOGRAPHIC_DATA], ثومية وصمون. 5 قطع ستر…" at bounding box center [649, 241] width 300 height 42
drag, startPoint x: 588, startPoint y: 230, endPoint x: 814, endPoint y: 234, distance: 226.4
click at [814, 234] on div "3 قطع ستربس دجاج مقرمشة تقدم مع بطاطا [GEOGRAPHIC_DATA], ثومية وصمون. 5 قطع ستر…" at bounding box center [654, 240] width 323 height 51
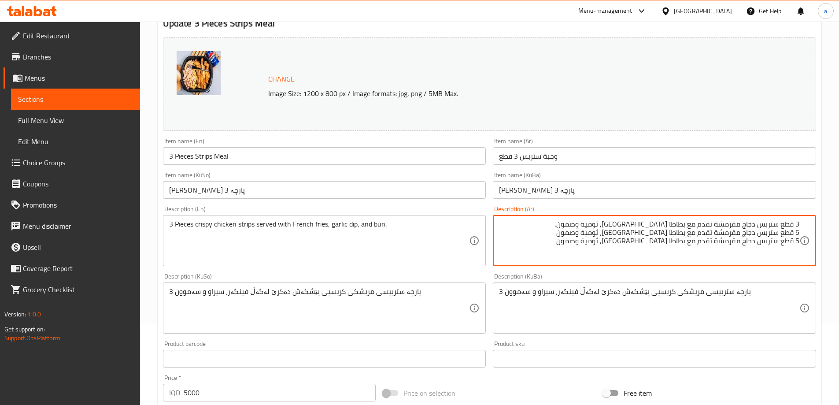
click at [567, 231] on textarea "3 قطع ستربس دجاج مقرمشة تقدم مع بطاطا [GEOGRAPHIC_DATA], ثومية وصمون. 5 قطع ستر…" at bounding box center [649, 241] width 300 height 42
drag, startPoint x: 593, startPoint y: 246, endPoint x: 812, endPoint y: 230, distance: 219.5
click at [812, 230] on div "3 قطع ستربس دجاج مقرمشة تقدم مع بطاطا [GEOGRAPHIC_DATA], ثومية وصمون. 5 قطع ستر…" at bounding box center [654, 240] width 323 height 51
type textarea "3 قطع ستربس دجاج مقرمشة تقدم مع بطاطا [GEOGRAPHIC_DATA], ثومية وصمون."
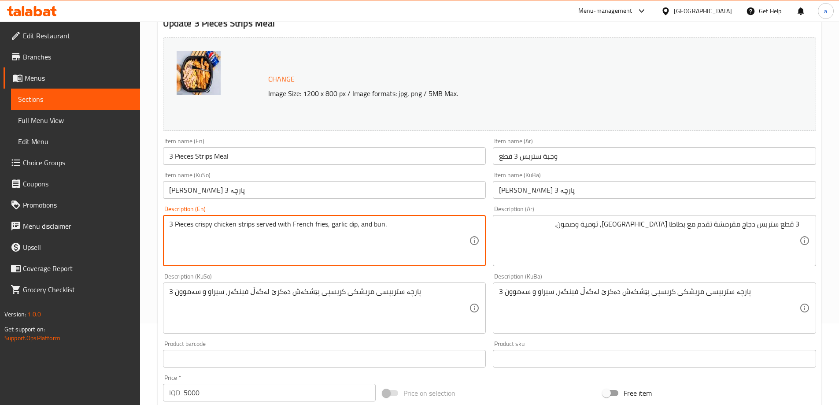
drag, startPoint x: 428, startPoint y: 225, endPoint x: 143, endPoint y: 210, distance: 284.9
click at [386, 232] on textarea "3 Pieces crispy chicken strips served with French fries, garlic dip, and bun." at bounding box center [319, 241] width 300 height 42
click at [378, 223] on textarea "3 Pieces crispy chicken strips served with French fries, garlic dip, and bun." at bounding box center [319, 241] width 300 height 42
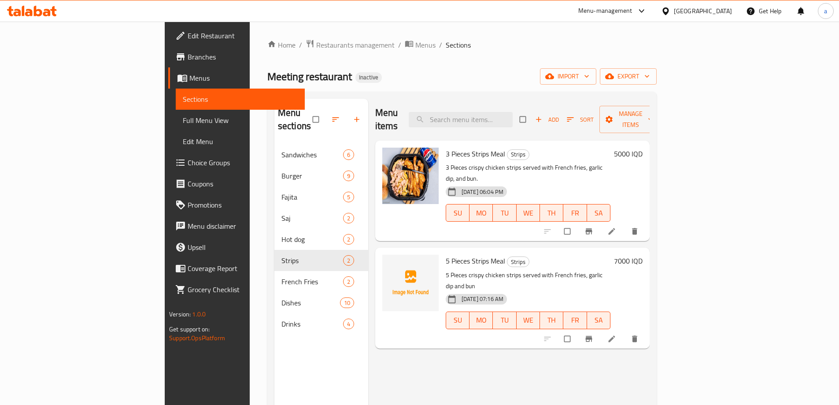
click at [616, 227] on icon at bounding box center [611, 231] width 9 height 9
